Goal: Contribute content

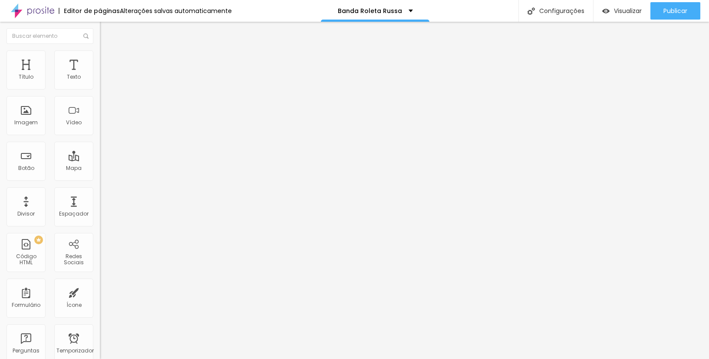
click at [100, 179] on input "[URL][DOMAIN_NAME]" at bounding box center [152, 174] width 104 height 9
paste input "HxhHtnDqkqXNVyetImzj-Gc4xU-xsgpm"
type input "[URL][DOMAIN_NAME]"
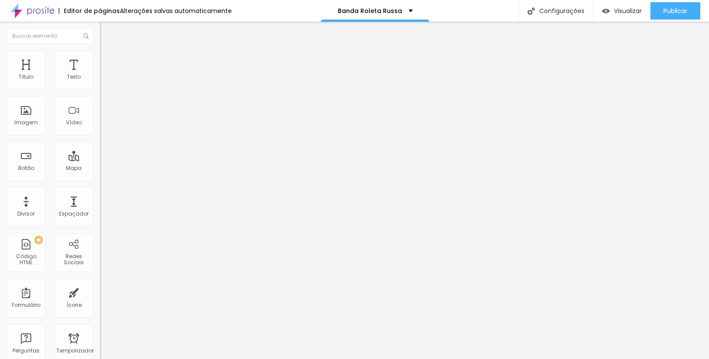
drag, startPoint x: 79, startPoint y: 184, endPoint x: 90, endPoint y: 184, distance: 10.4
click at [100, 179] on input "[URL][DOMAIN_NAME]" at bounding box center [152, 174] width 104 height 9
click at [635, 11] on font "Visualizar" at bounding box center [628, 11] width 28 height 9
click at [103, 126] on icon "button" at bounding box center [105, 123] width 5 height 5
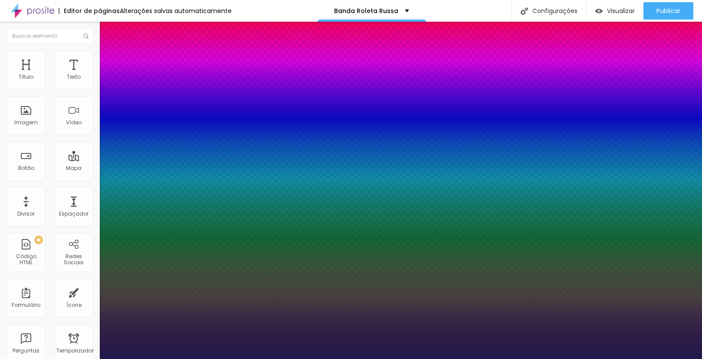
select select "Prompt-Bold"
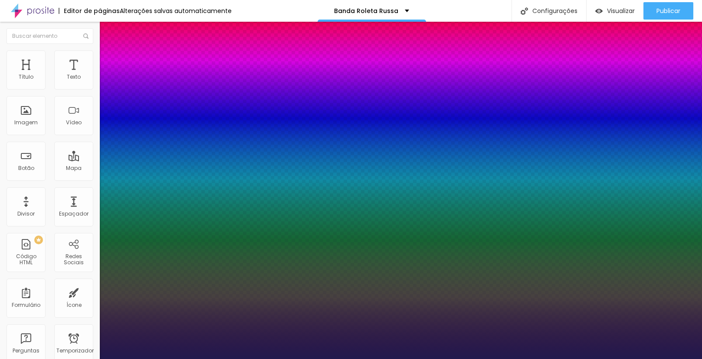
click at [398, 358] on div at bounding box center [351, 359] width 702 height 0
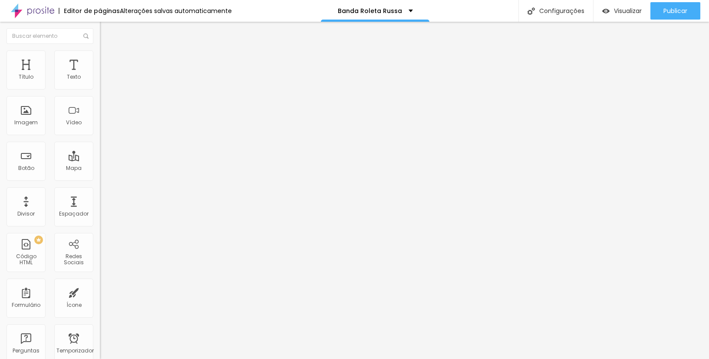
click at [103, 81] on icon "button" at bounding box center [105, 78] width 5 height 5
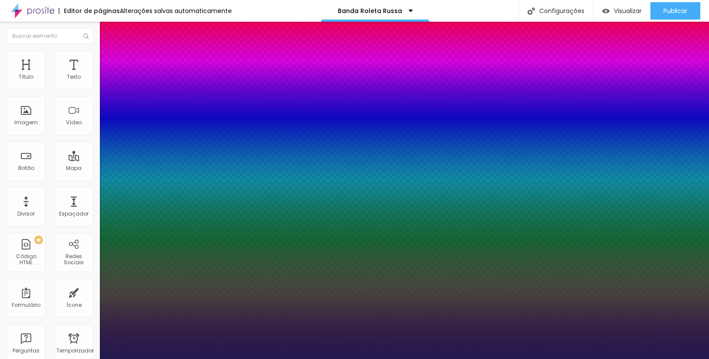
type input "1"
select select "Prompt-Italic"
type input "1"
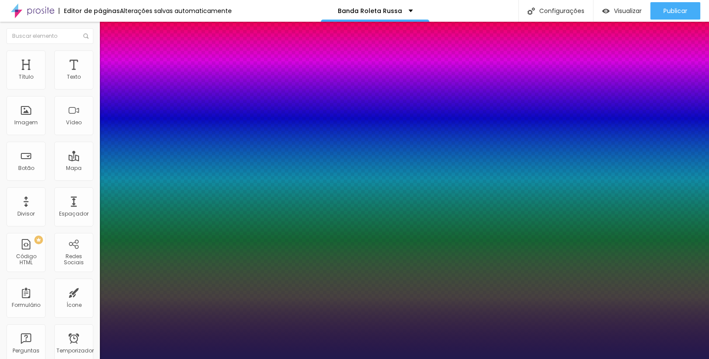
click at [253, 358] on div at bounding box center [354, 359] width 709 height 0
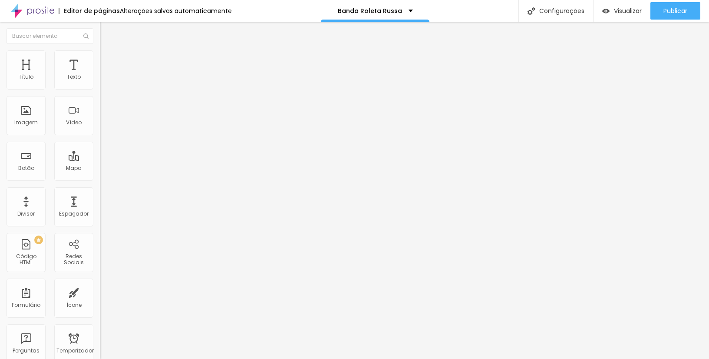
click at [100, 83] on button "button" at bounding box center [106, 78] width 12 height 9
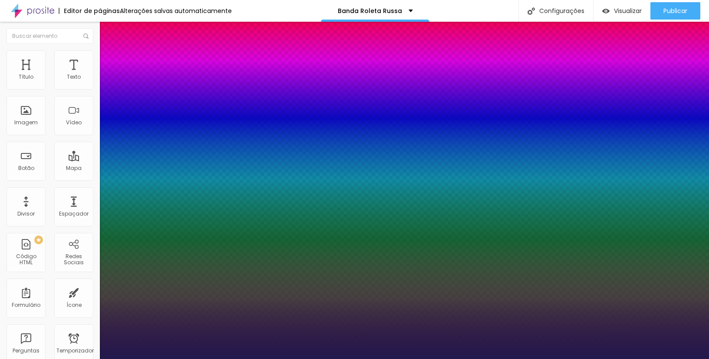
type input "1"
select select "PalanquinDark"
type input "1"
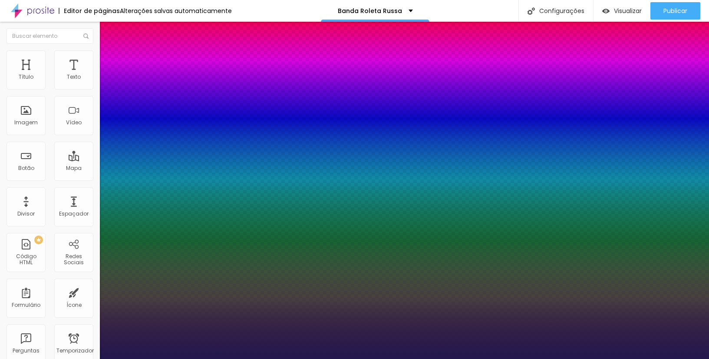
select select "Prompt-Bold"
type input "1"
click at [394, 358] on div at bounding box center [354, 359] width 709 height 0
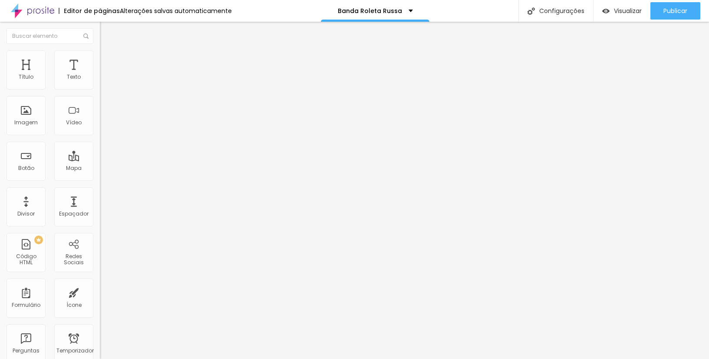
click at [104, 80] on icon "button" at bounding box center [105, 77] width 3 height 3
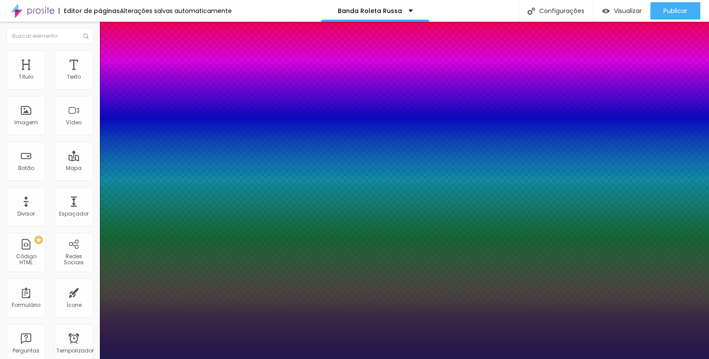
type input "1"
select select "PoppinsThin"
type input "1"
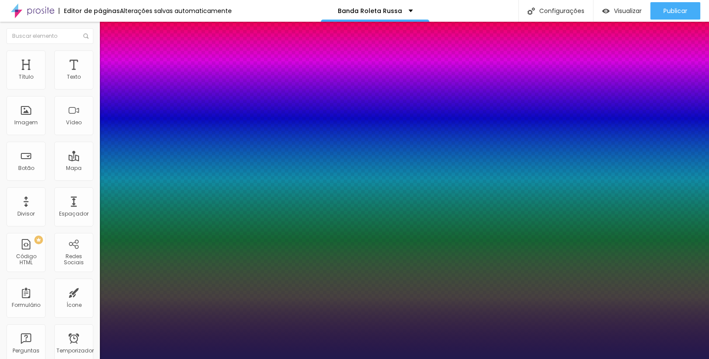
click at [256, 358] on div at bounding box center [354, 359] width 709 height 0
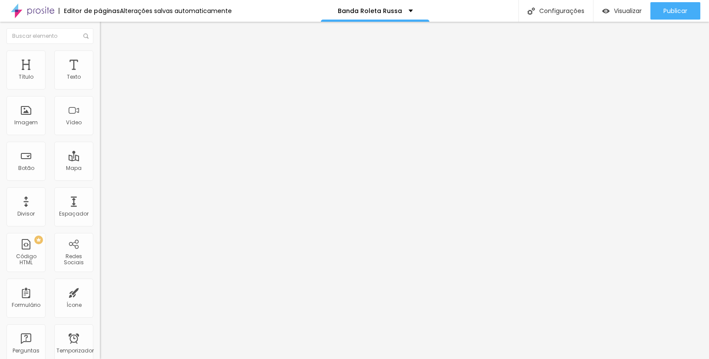
click at [108, 61] on font "Avançado" at bounding box center [122, 64] width 29 height 7
click at [100, 55] on img at bounding box center [104, 54] width 8 height 8
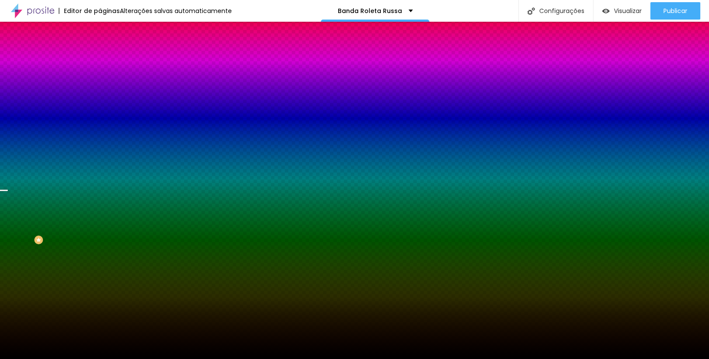
click at [103, 108] on icon "button" at bounding box center [105, 110] width 5 height 5
select select "Prompt-Bold"
click at [397, 358] on div at bounding box center [354, 359] width 709 height 0
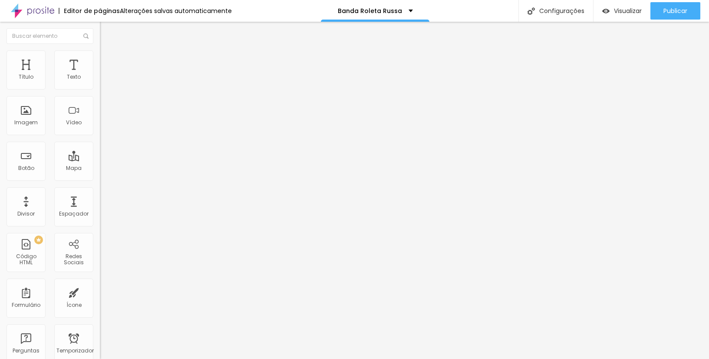
click at [100, 54] on li "Estilo" at bounding box center [150, 54] width 100 height 9
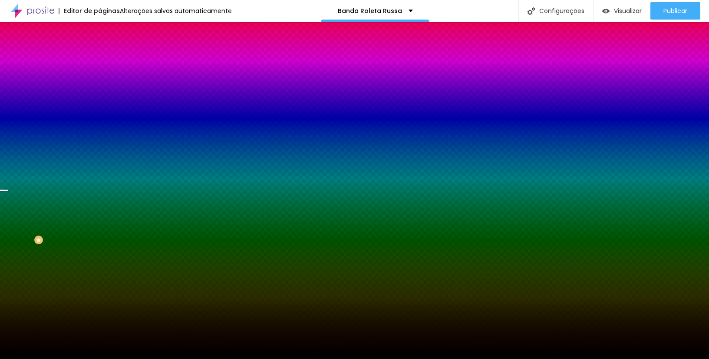
click at [100, 109] on button "button" at bounding box center [106, 110] width 12 height 9
select select "Prompt-Bold"
click at [408, 358] on div at bounding box center [354, 359] width 709 height 0
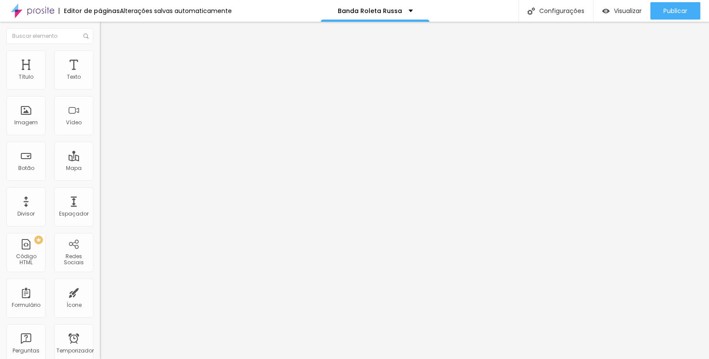
click at [100, 53] on img at bounding box center [104, 54] width 8 height 8
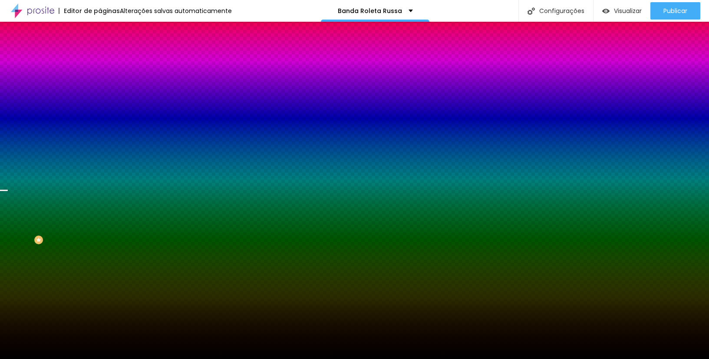
click at [104, 109] on icon "button" at bounding box center [105, 110] width 3 height 3
select select "Prompt-Bold"
click at [259, 358] on div at bounding box center [354, 359] width 709 height 0
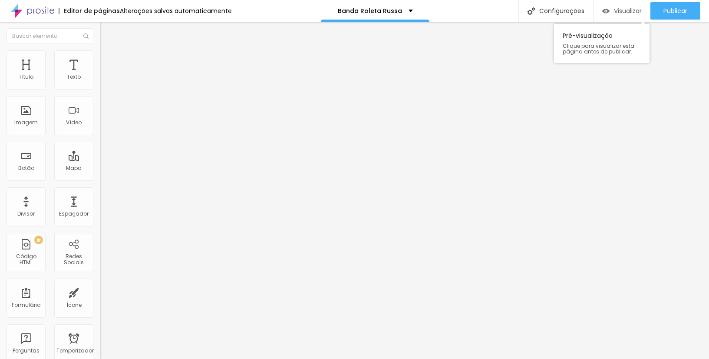
click at [621, 11] on font "Visualizar" at bounding box center [628, 11] width 28 height 9
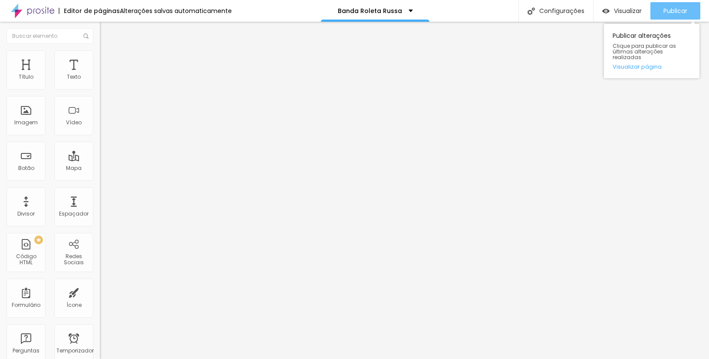
click at [677, 18] on div "Publicar" at bounding box center [675, 10] width 24 height 17
